Goal: Information Seeking & Learning: Learn about a topic

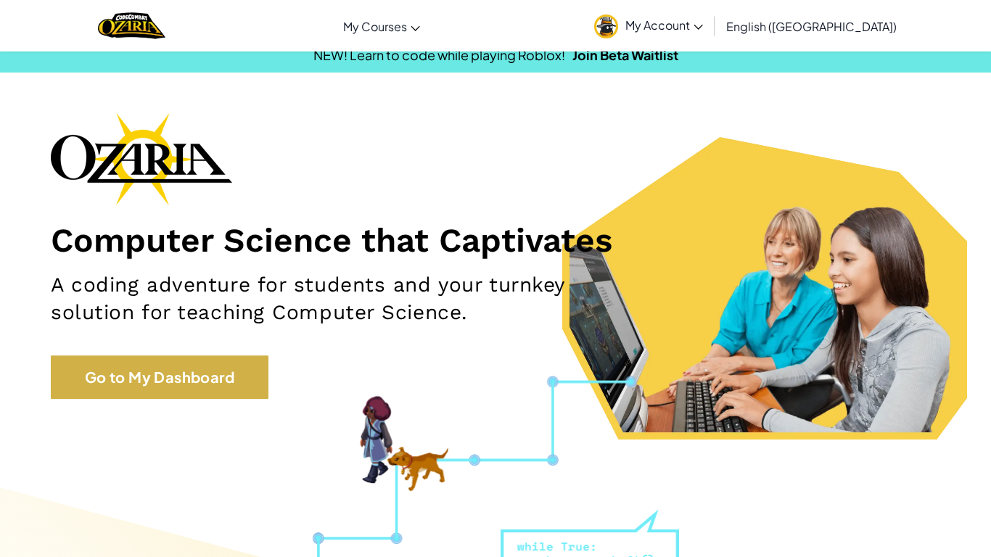
scroll to position [15, 0]
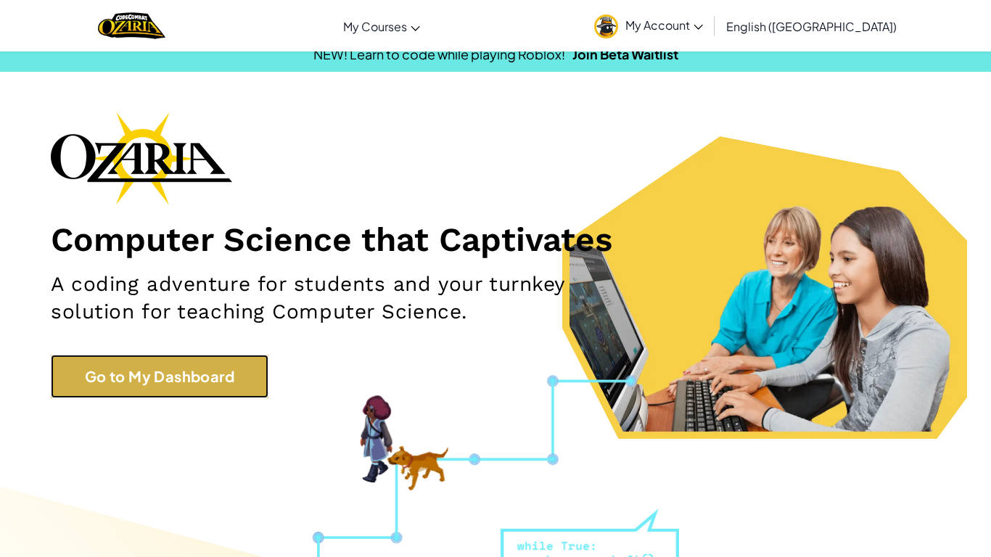
click at [168, 360] on link "Go to My Dashboard" at bounding box center [160, 377] width 218 height 44
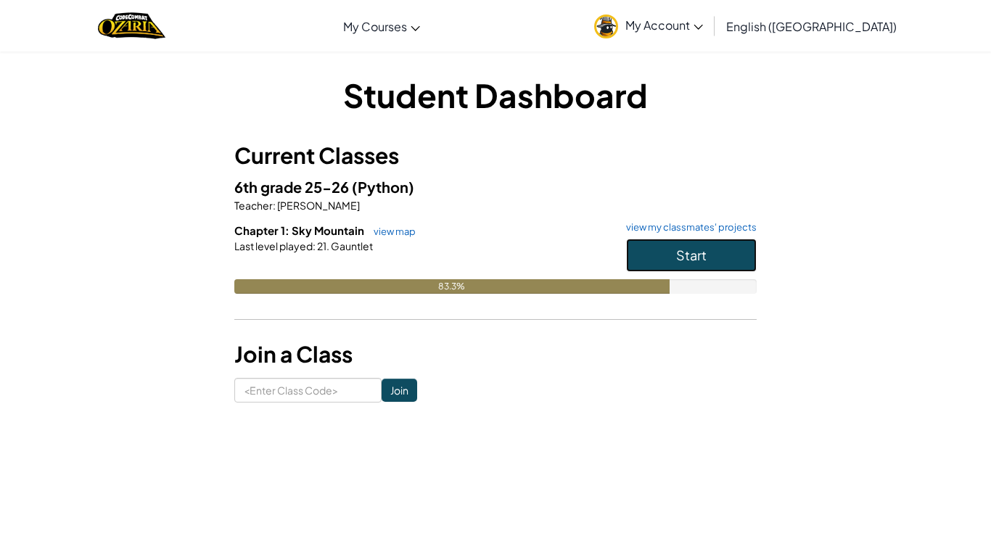
click at [726, 254] on button "Start" at bounding box center [691, 255] width 131 height 33
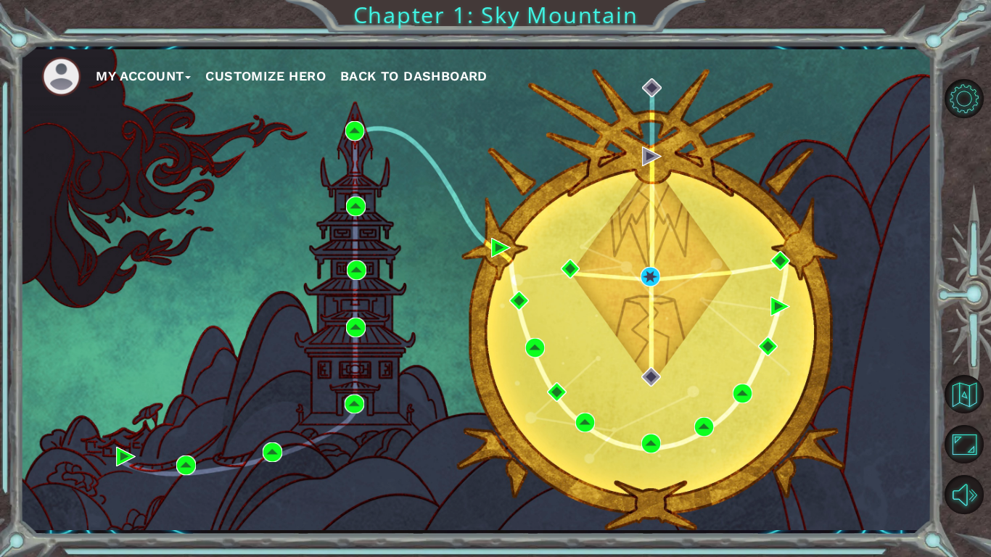
click at [646, 287] on div "My Account Customize Hero Back to Dashboard" at bounding box center [476, 289] width 912 height 481
click at [648, 276] on img at bounding box center [651, 277] width 20 height 20
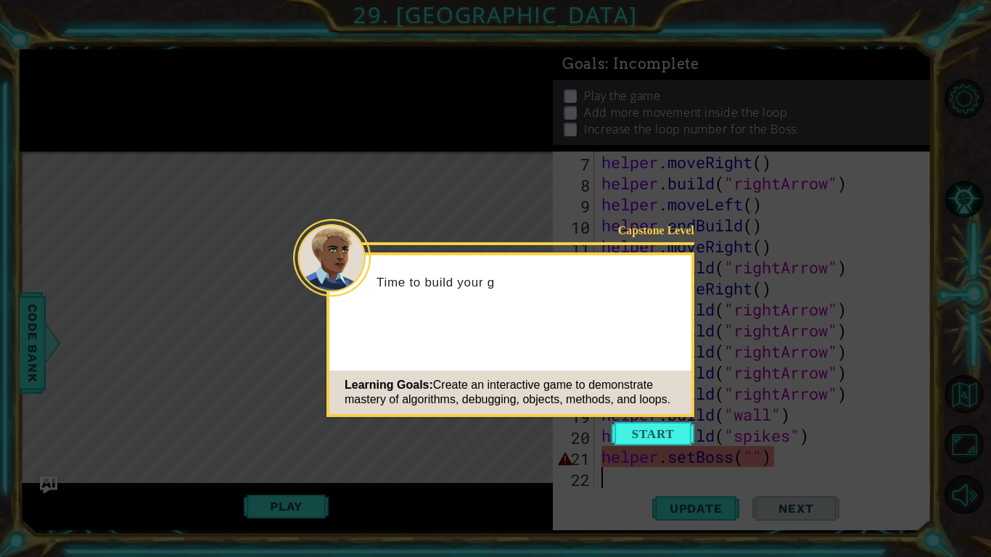
scroll to position [168, 0]
drag, startPoint x: 642, startPoint y: 411, endPoint x: 644, endPoint y: 427, distance: 15.3
click at [642, 408] on div "Learning Goals: Create an interactive game to demonstrate mastery of algorithms…" at bounding box center [510, 393] width 362 height 44
click at [644, 427] on button "Start" at bounding box center [653, 433] width 83 height 23
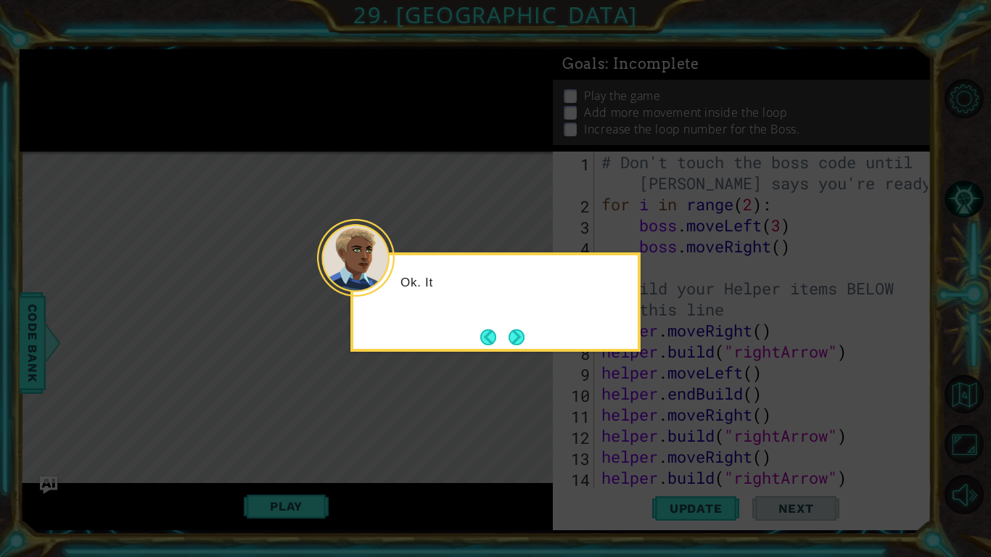
scroll to position [0, 0]
click at [523, 345] on button "Next" at bounding box center [516, 337] width 23 height 23
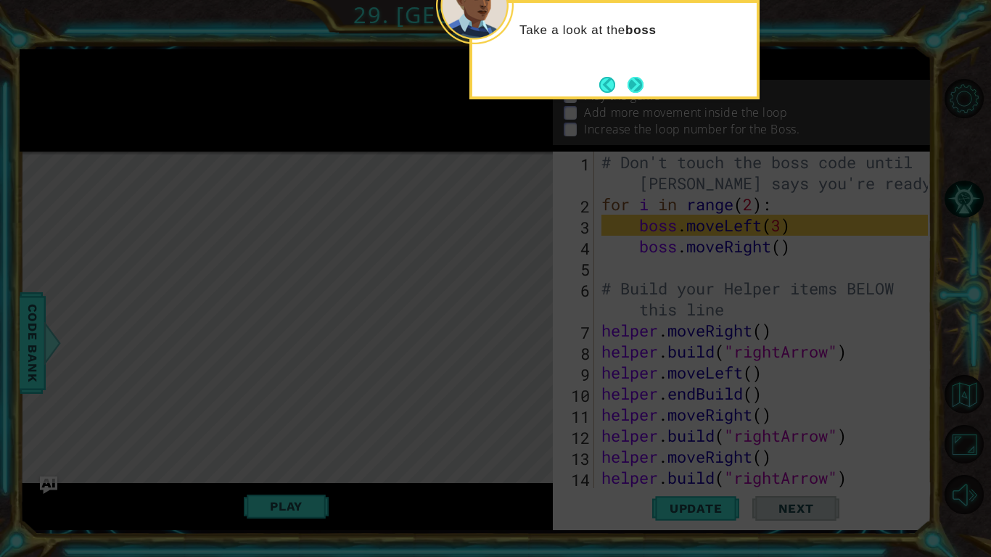
click at [636, 77] on button "Next" at bounding box center [636, 85] width 16 height 16
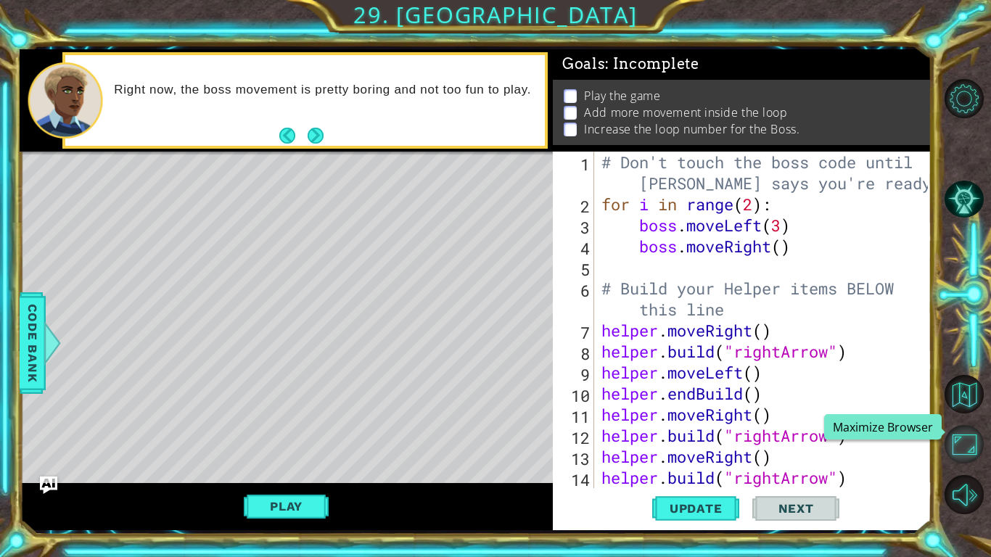
click at [953, 445] on button "Maximize Browser" at bounding box center [964, 444] width 39 height 39
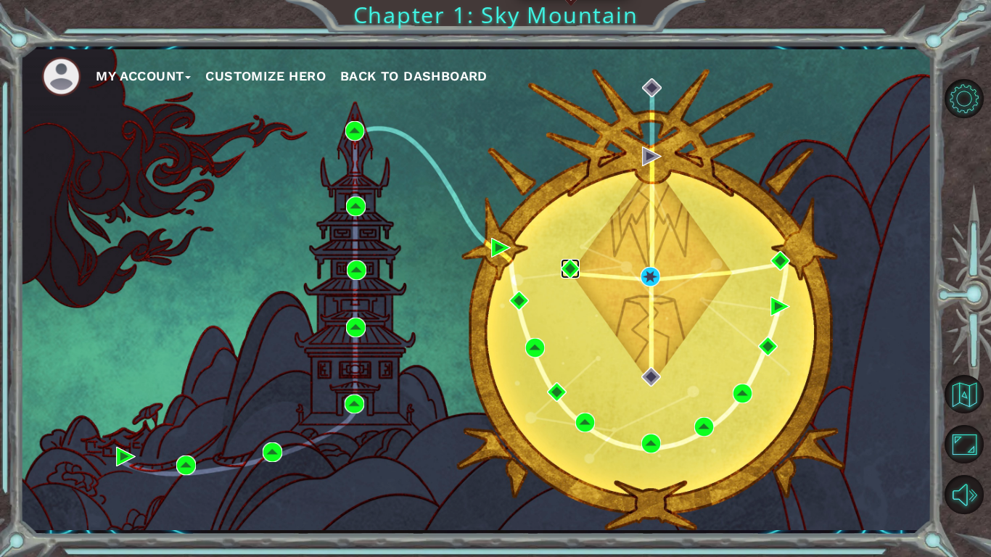
click at [570, 266] on img at bounding box center [571, 269] width 20 height 20
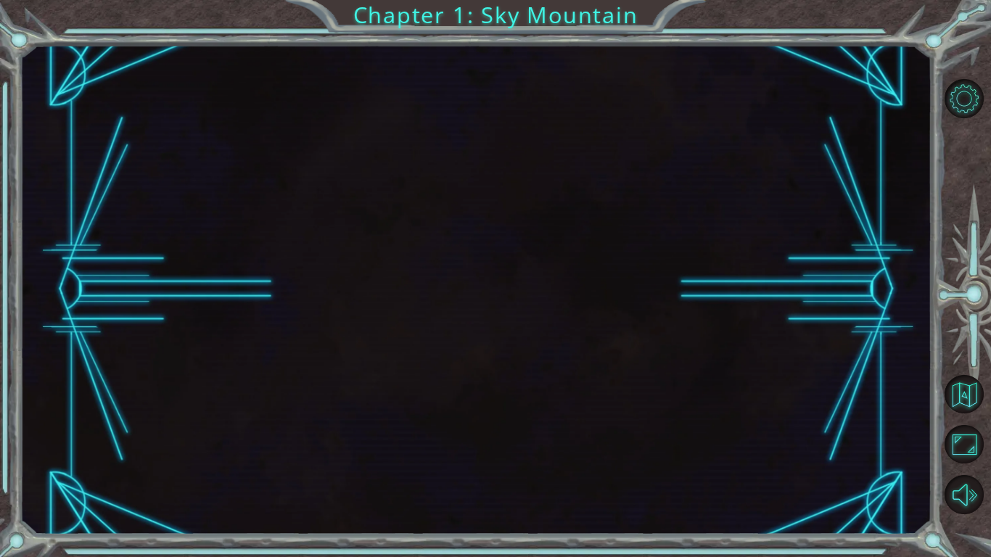
click at [507, 279] on div at bounding box center [476, 289] width 912 height 490
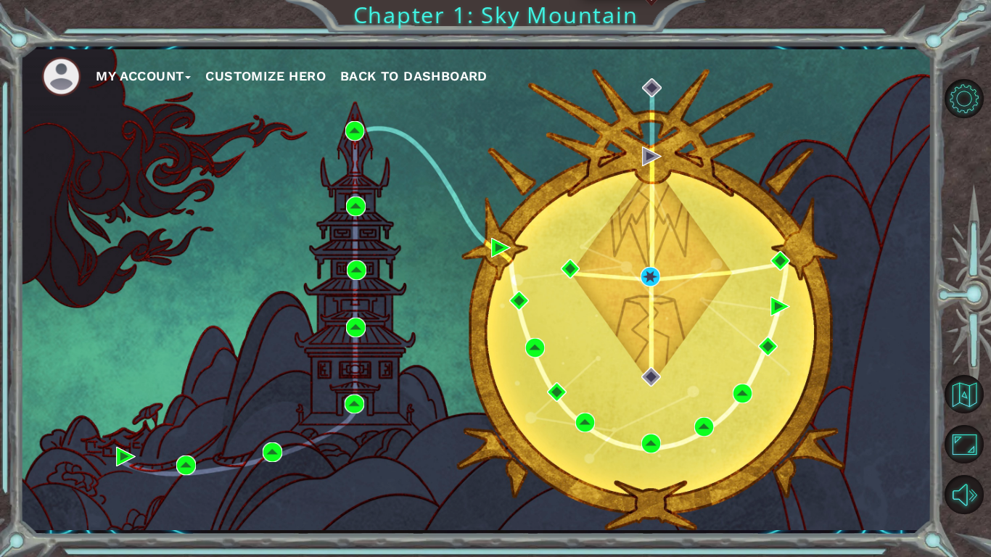
drag, startPoint x: 636, startPoint y: 160, endPoint x: 658, endPoint y: 184, distance: 32.9
click at [638, 161] on div "My Account Customize Hero Back to Dashboard" at bounding box center [476, 289] width 912 height 481
click at [654, 272] on img at bounding box center [651, 277] width 20 height 20
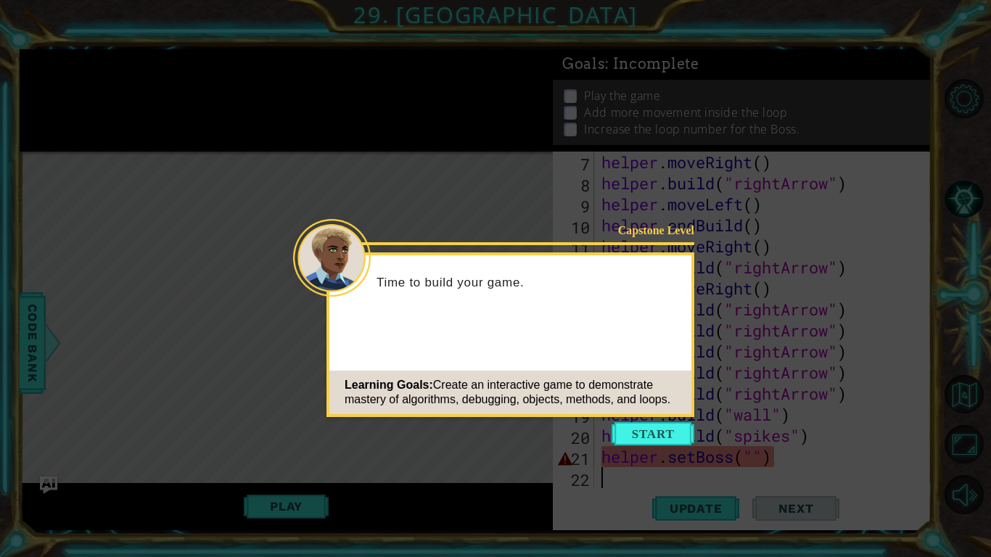
scroll to position [168, 0]
click at [656, 416] on div "Capstone Level Time to build your game. Learning Goals: Create an interactive g…" at bounding box center [510, 334] width 368 height 165
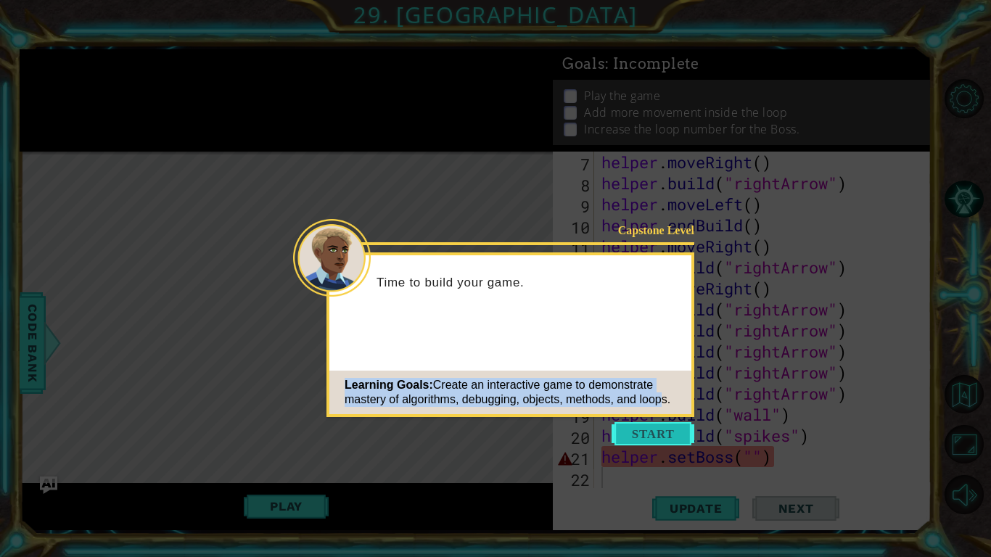
click at [652, 422] on button "Start" at bounding box center [653, 433] width 83 height 23
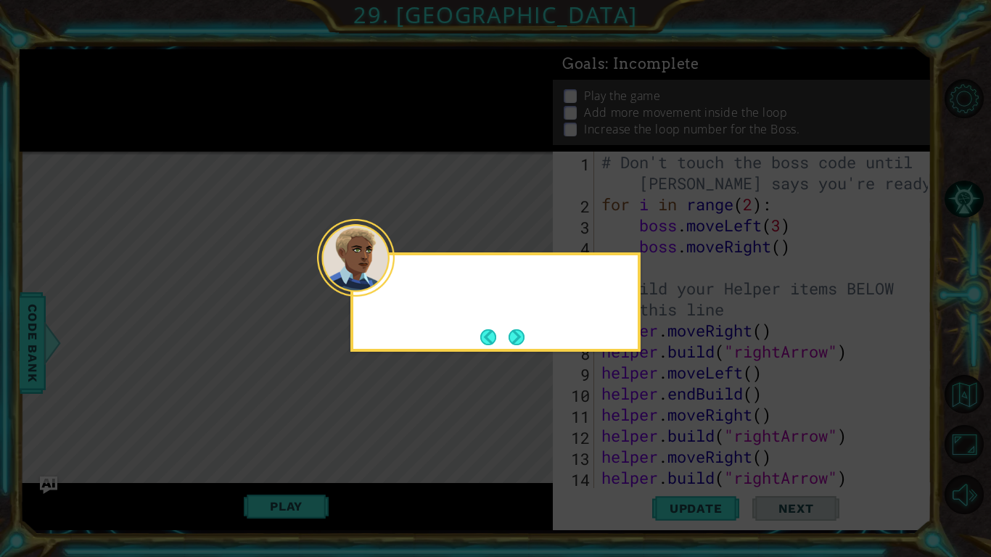
scroll to position [0, 0]
click at [529, 341] on div "Ok. It's finally time to work on the boss." at bounding box center [495, 301] width 290 height 99
click at [512, 333] on button "Next" at bounding box center [517, 337] width 17 height 17
click at [513, 343] on icon at bounding box center [495, 278] width 991 height 557
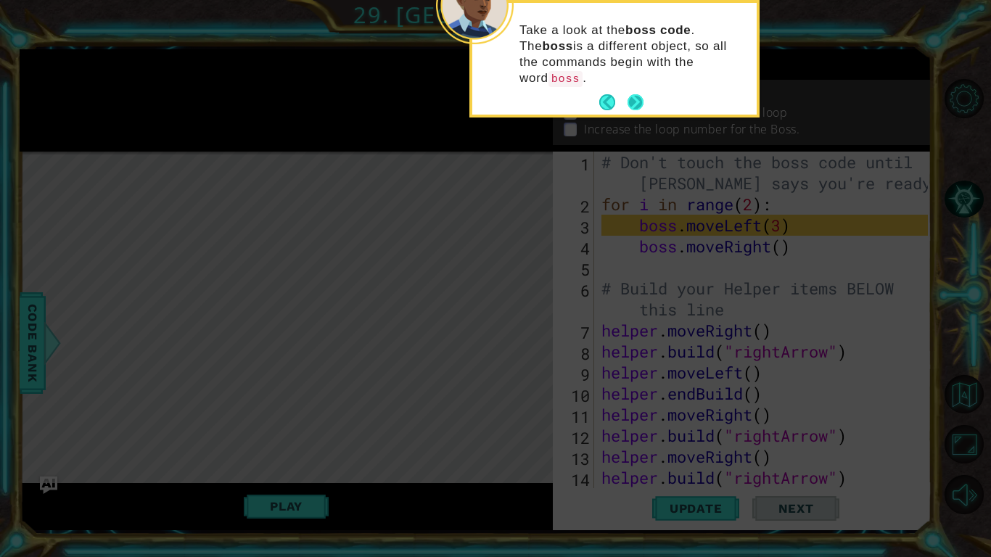
click at [641, 94] on button "Next" at bounding box center [636, 102] width 16 height 16
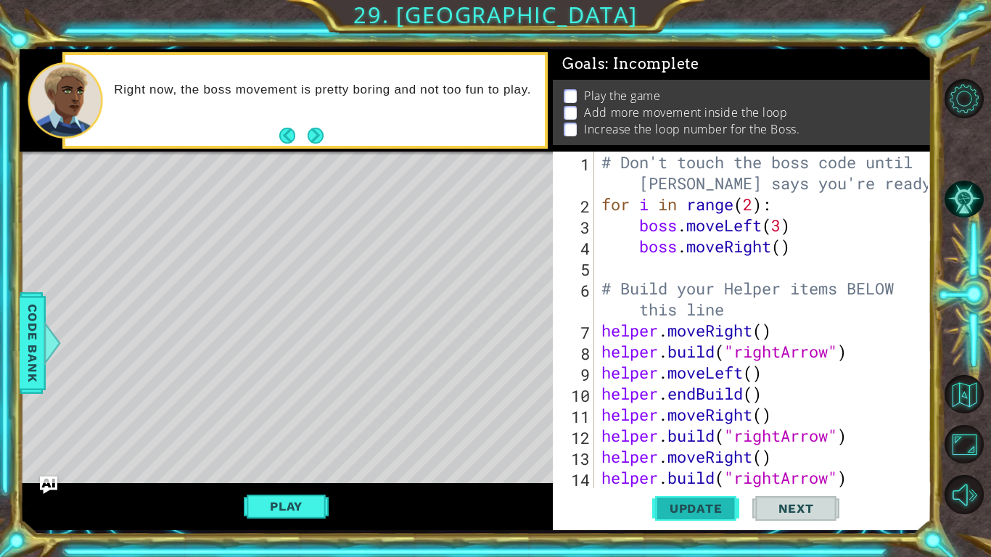
click at [678, 512] on span "Update" at bounding box center [696, 508] width 82 height 15
click at [678, 515] on button "Update" at bounding box center [695, 509] width 87 height 38
click at [720, 516] on button "Update" at bounding box center [695, 509] width 87 height 38
click at [266, 522] on div "Play" at bounding box center [286, 506] width 533 height 47
click at [274, 507] on button "Play" at bounding box center [286, 507] width 85 height 28
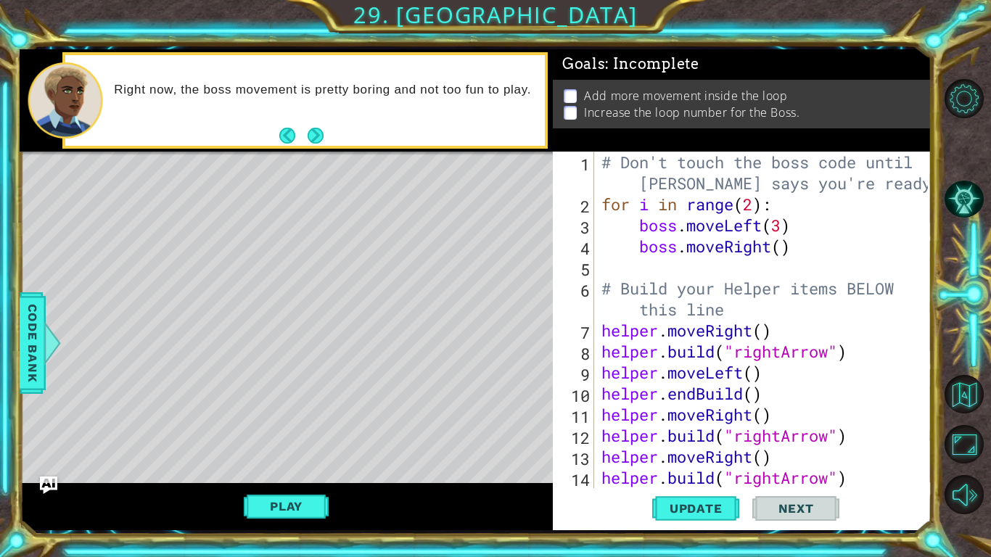
click at [325, 488] on div "Play" at bounding box center [286, 506] width 533 height 47
click at [297, 498] on button "Play" at bounding box center [286, 507] width 85 height 28
click at [300, 501] on button "Play" at bounding box center [286, 507] width 85 height 28
drag, startPoint x: 314, startPoint y: 131, endPoint x: 295, endPoint y: 135, distance: 19.4
click at [310, 134] on button "Next" at bounding box center [316, 136] width 16 height 16
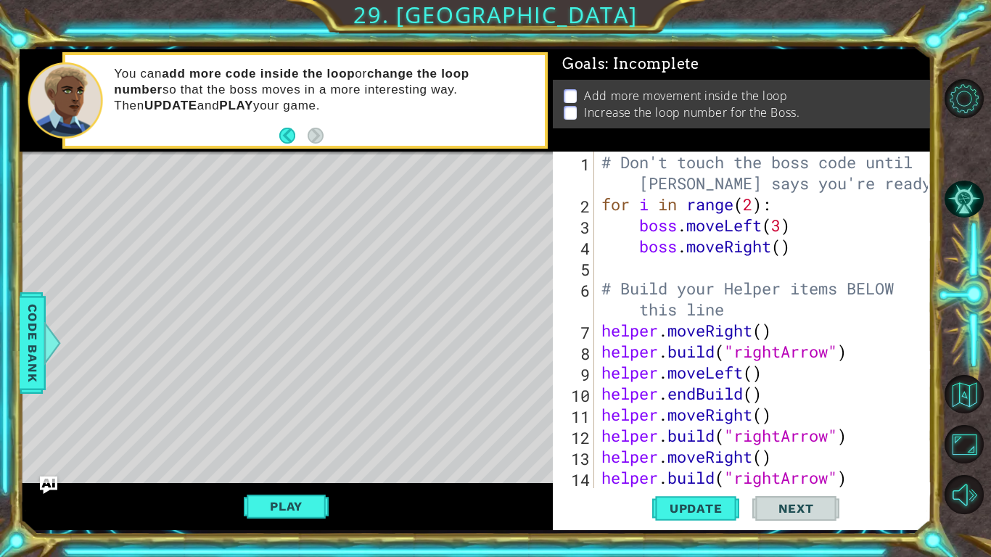
click at [292, 514] on button "Play" at bounding box center [286, 507] width 85 height 28
click at [302, 512] on button "Play" at bounding box center [286, 507] width 85 height 28
click at [714, 508] on span "Update" at bounding box center [696, 508] width 82 height 15
drag, startPoint x: 714, startPoint y: 508, endPoint x: 704, endPoint y: 520, distance: 16.0
click at [704, 520] on button "Update" at bounding box center [695, 509] width 87 height 38
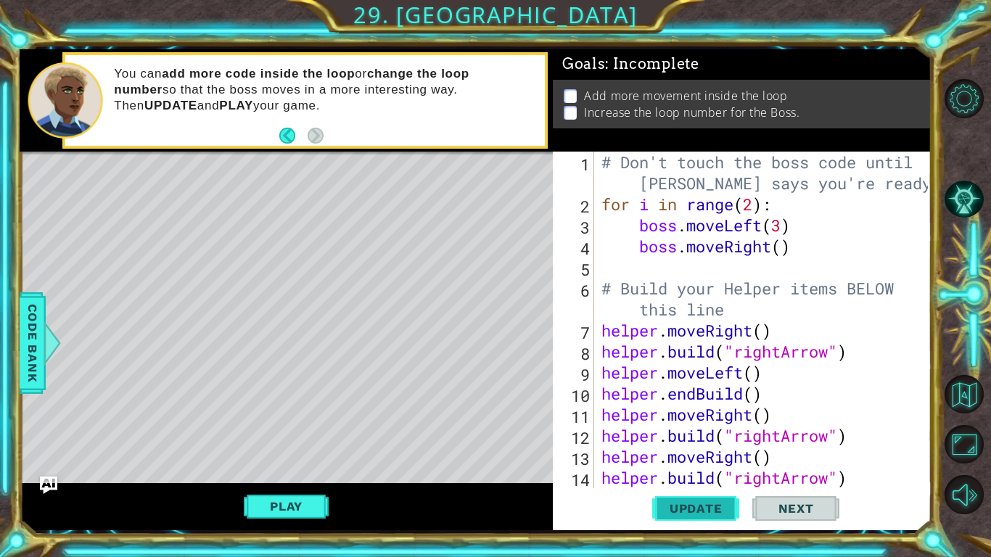
click at [704, 520] on button "Update" at bounding box center [695, 509] width 87 height 38
drag, startPoint x: 704, startPoint y: 520, endPoint x: 720, endPoint y: 512, distance: 18.2
click at [710, 516] on button "Update" at bounding box center [695, 509] width 87 height 38
click at [720, 512] on span "Update" at bounding box center [696, 508] width 82 height 15
click at [282, 506] on button "Play" at bounding box center [286, 507] width 85 height 28
